Goal: Find specific page/section

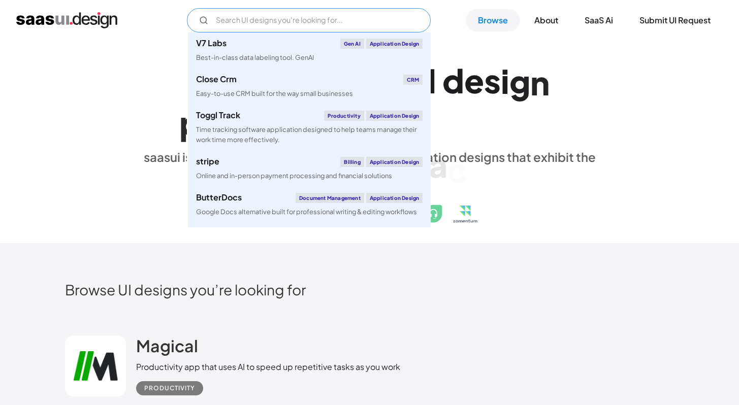
click at [284, 19] on input "Email Form" at bounding box center [309, 20] width 244 height 24
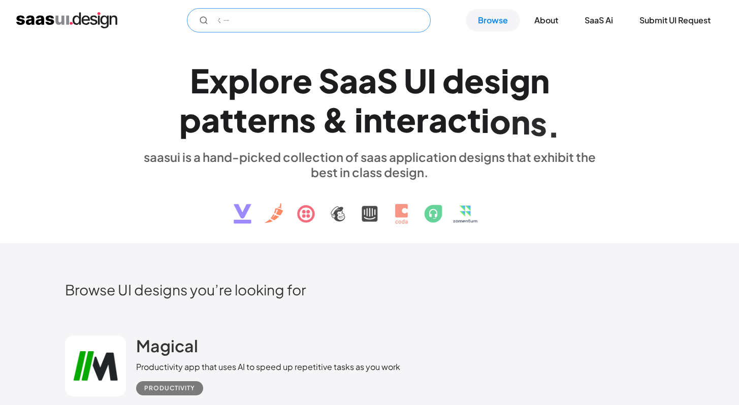
type input "ㄑ"
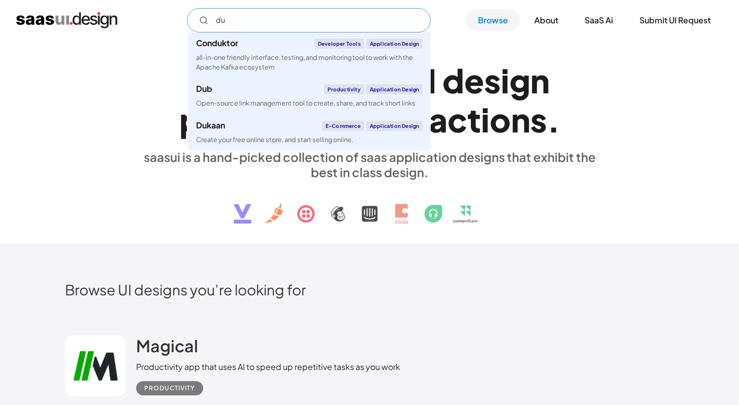
type input "d"
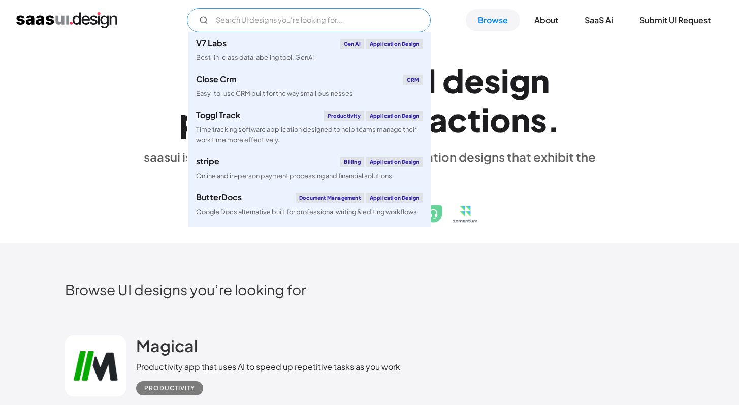
type input "i"
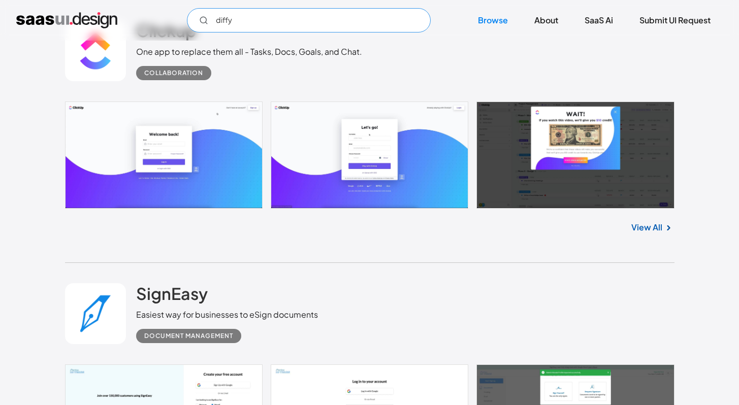
scroll to position [2454, 0]
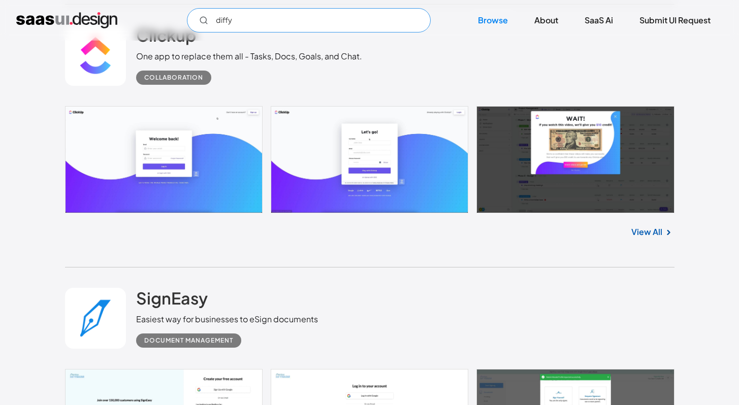
type input "diffy"
click at [205, 115] on link at bounding box center [370, 159] width 610 height 107
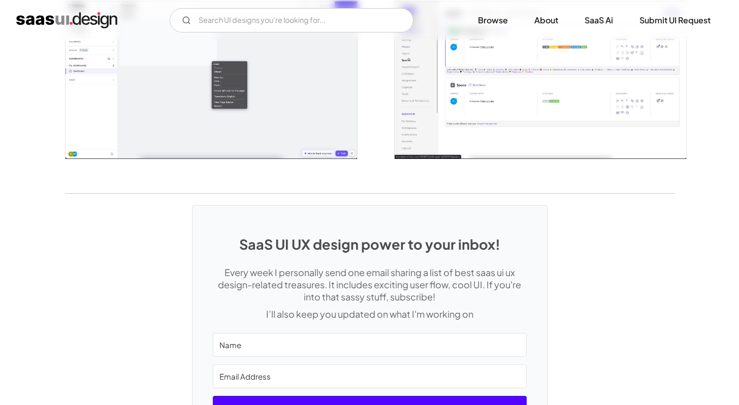
scroll to position [2000, 0]
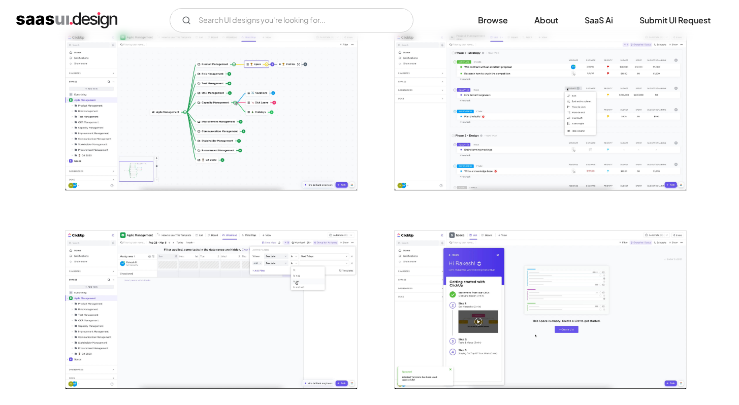
scroll to position [1062, 0]
